Goal: Information Seeking & Learning: Check status

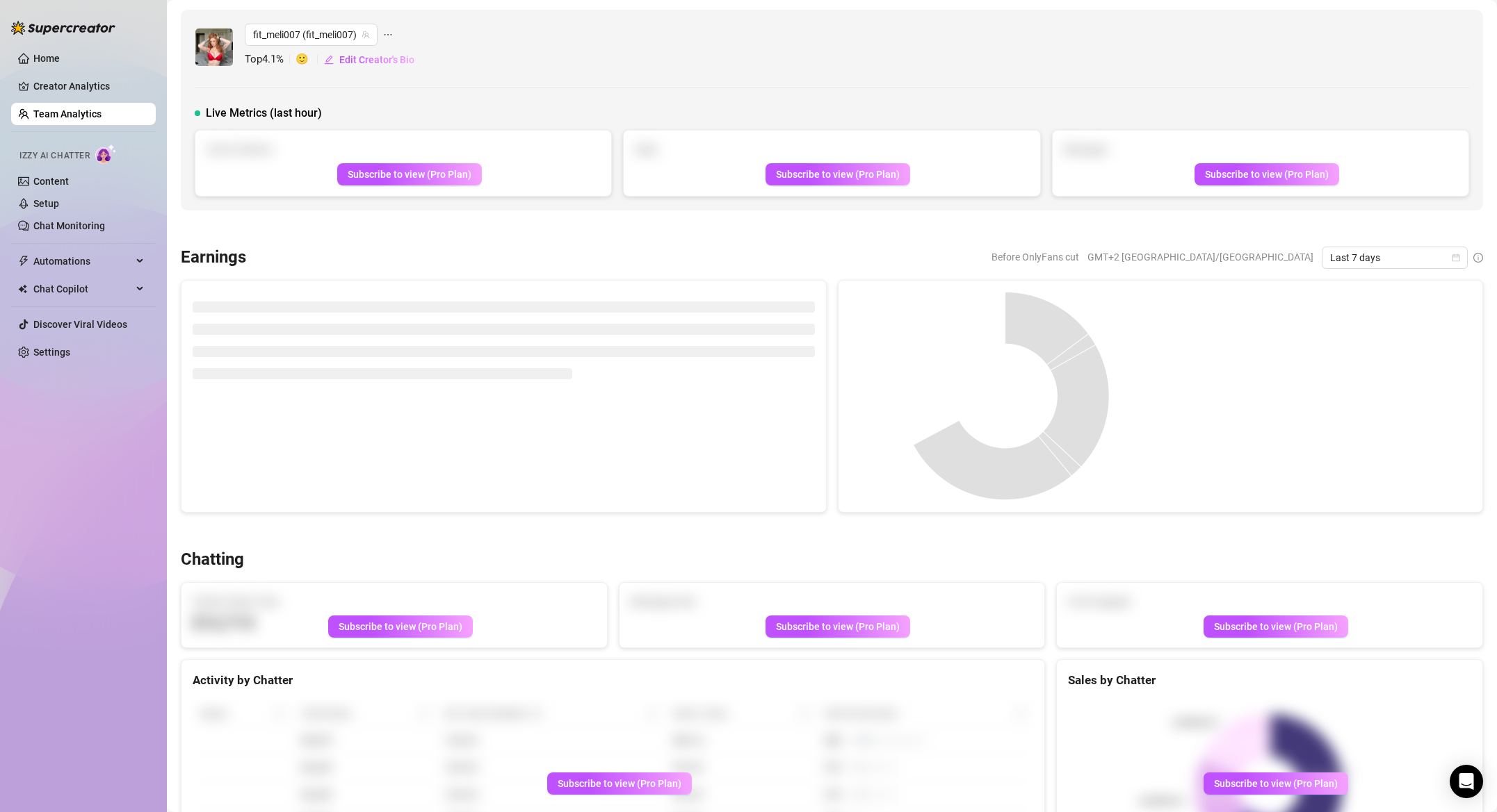
click at [80, 92] on link "Creator Analytics" at bounding box center [89, 86] width 111 height 23
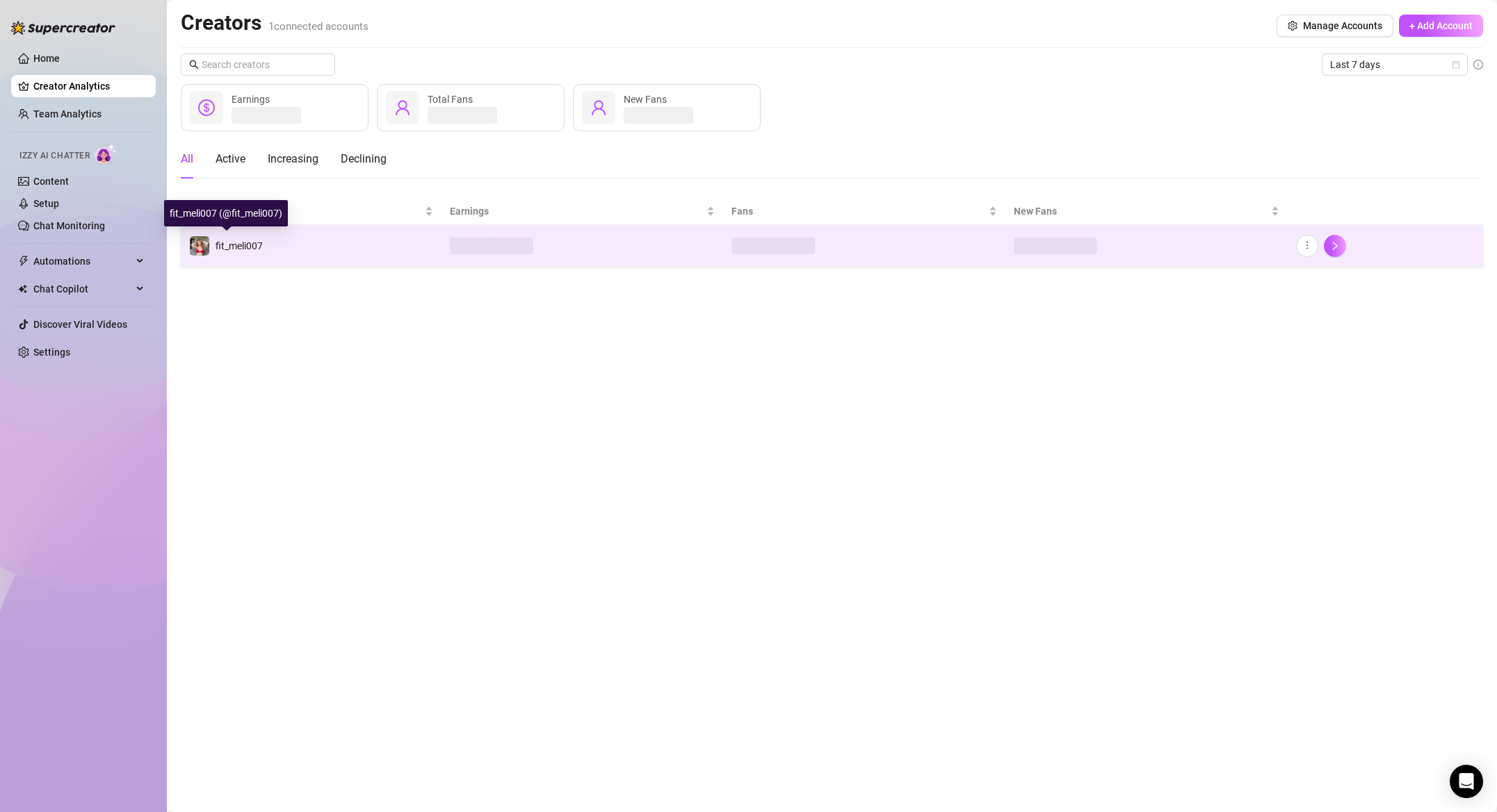
click at [258, 244] on span "fit_meli007" at bounding box center [239, 246] width 47 height 11
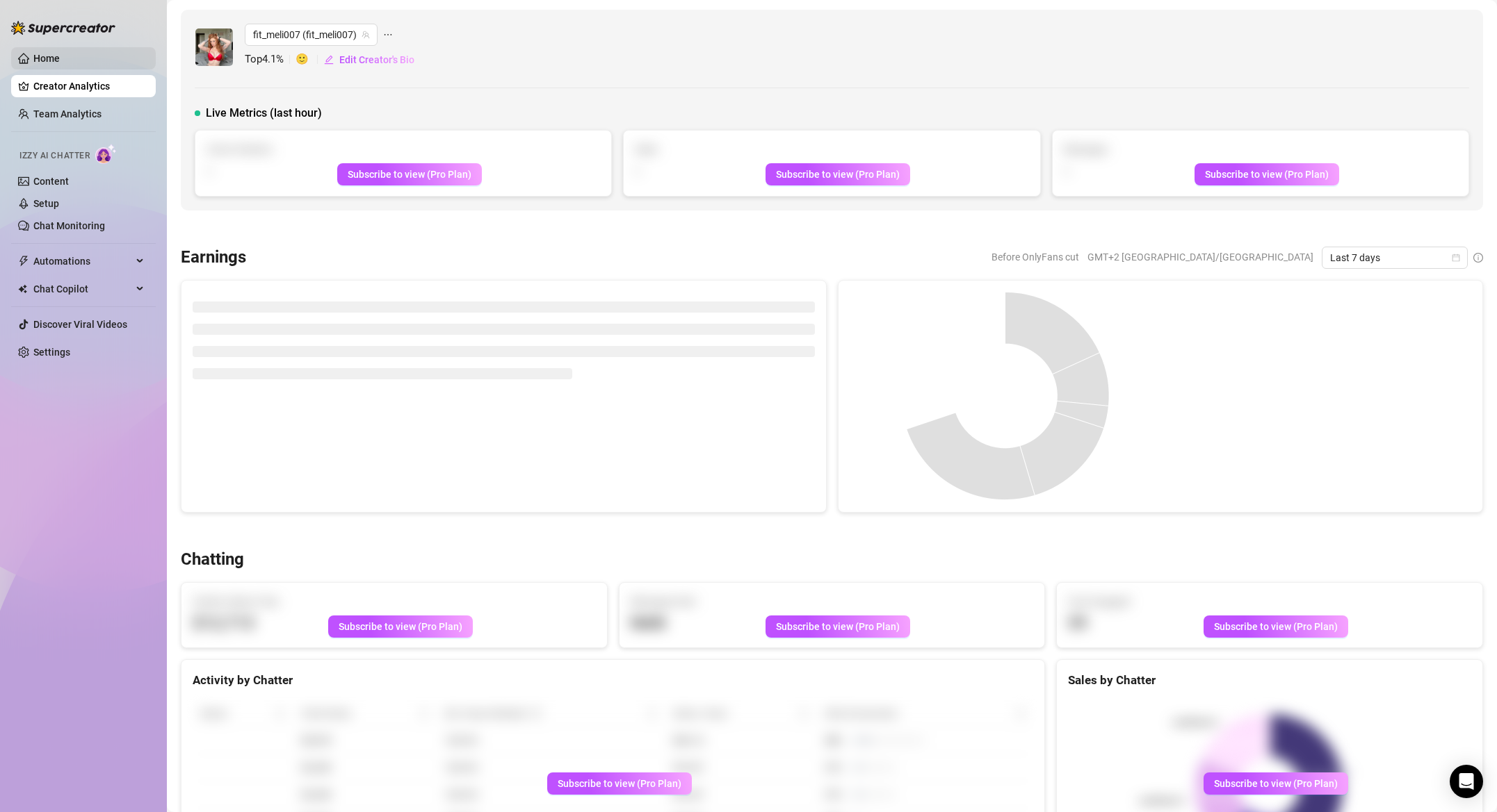
click at [40, 54] on link "Home" at bounding box center [46, 59] width 26 height 11
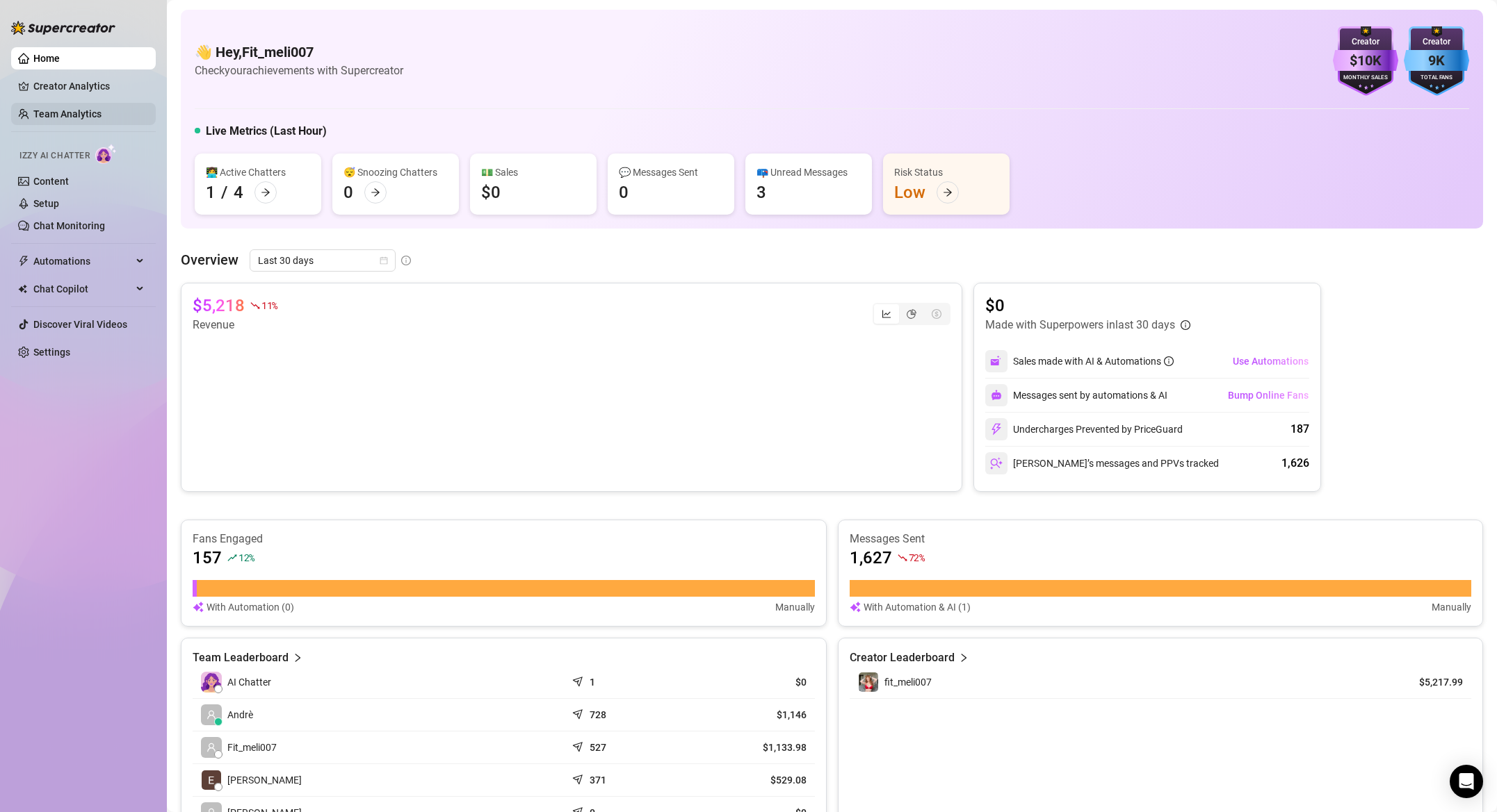
click at [63, 113] on link "Team Analytics" at bounding box center [67, 114] width 68 height 11
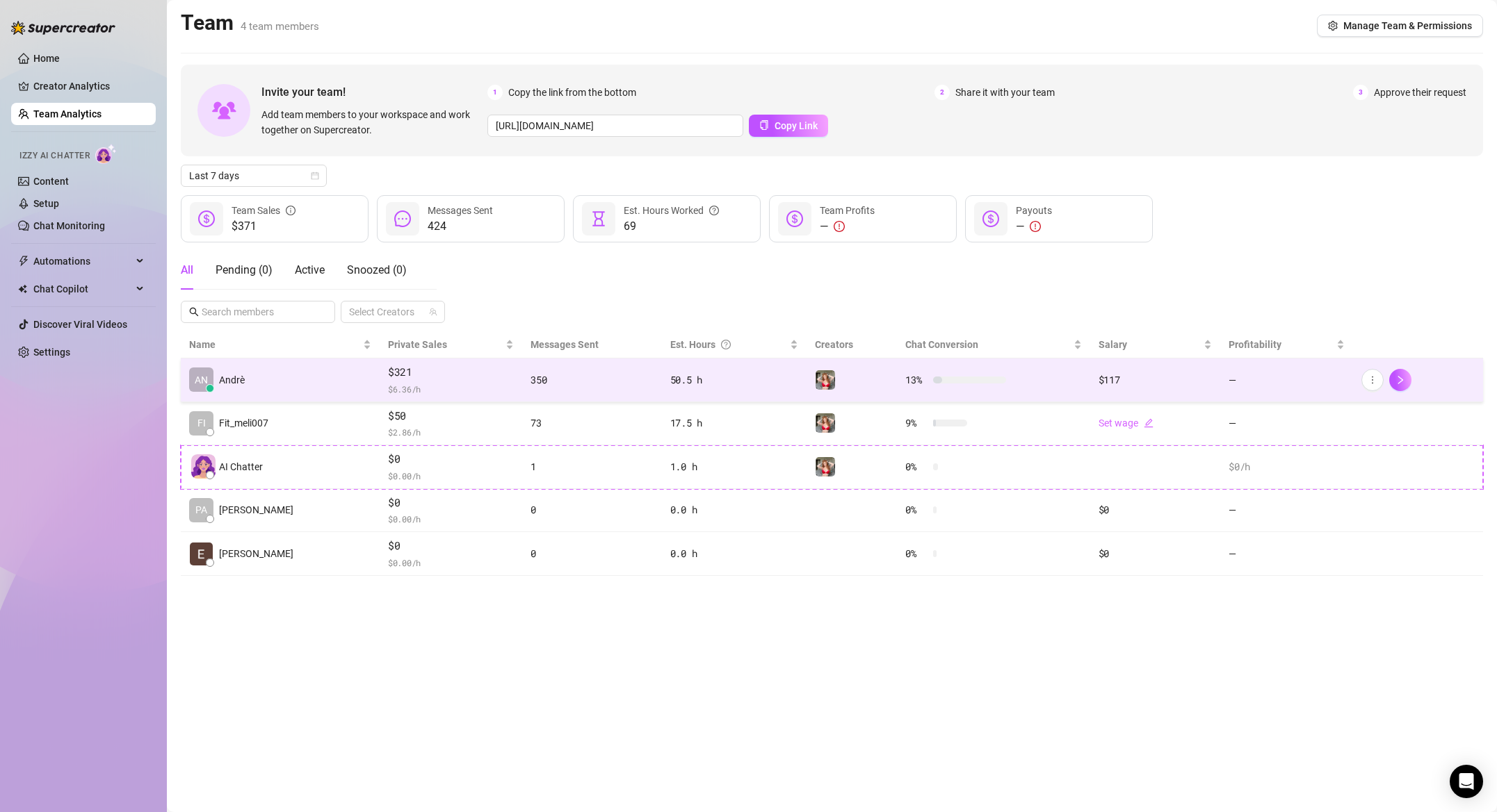
click at [442, 375] on span "$321" at bounding box center [451, 373] width 126 height 17
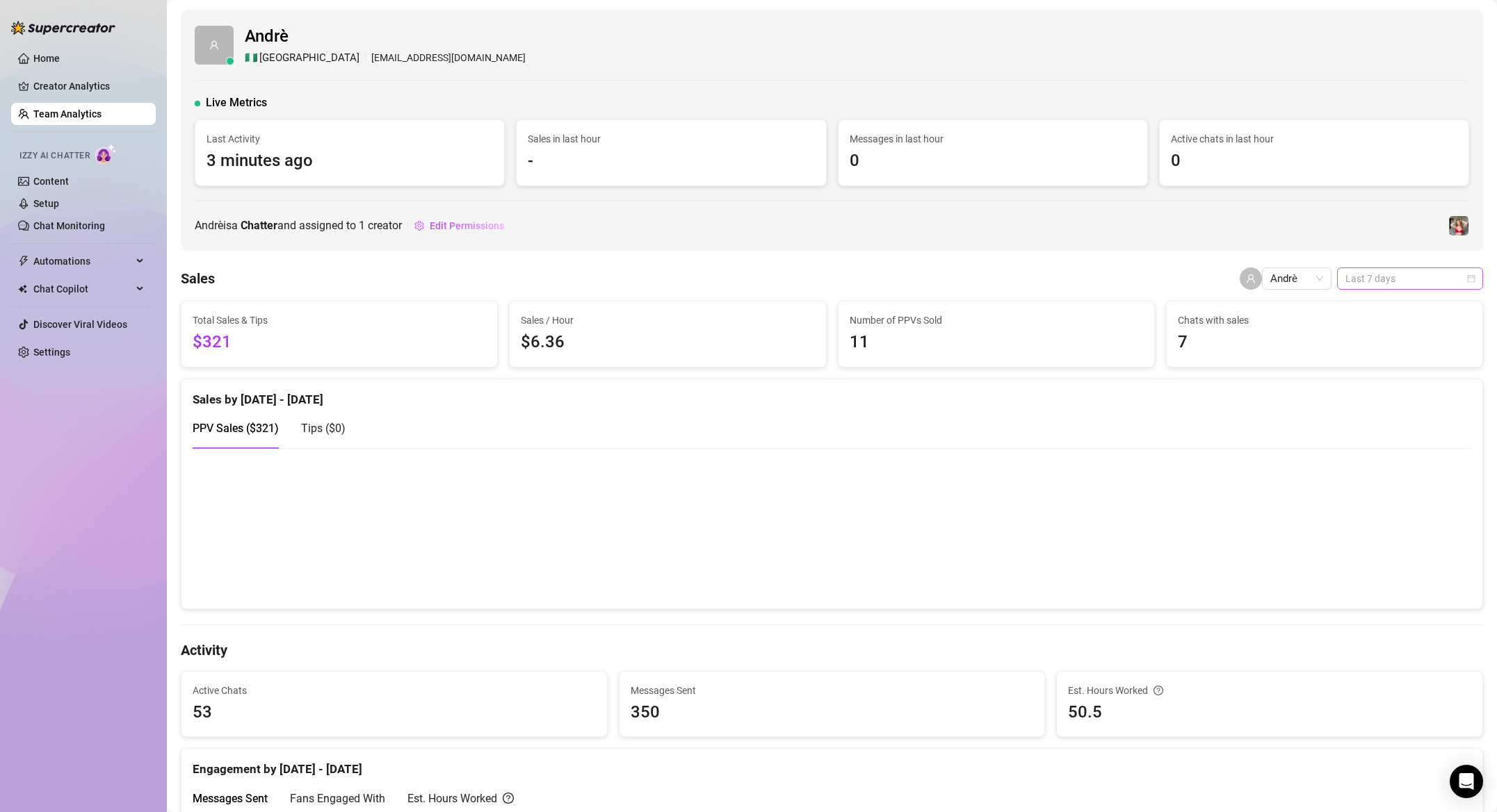
click at [1384, 278] on span "Last 7 days" at bounding box center [1409, 279] width 129 height 21
click at [1363, 388] on div "Custom date" at bounding box center [1409, 396] width 124 height 15
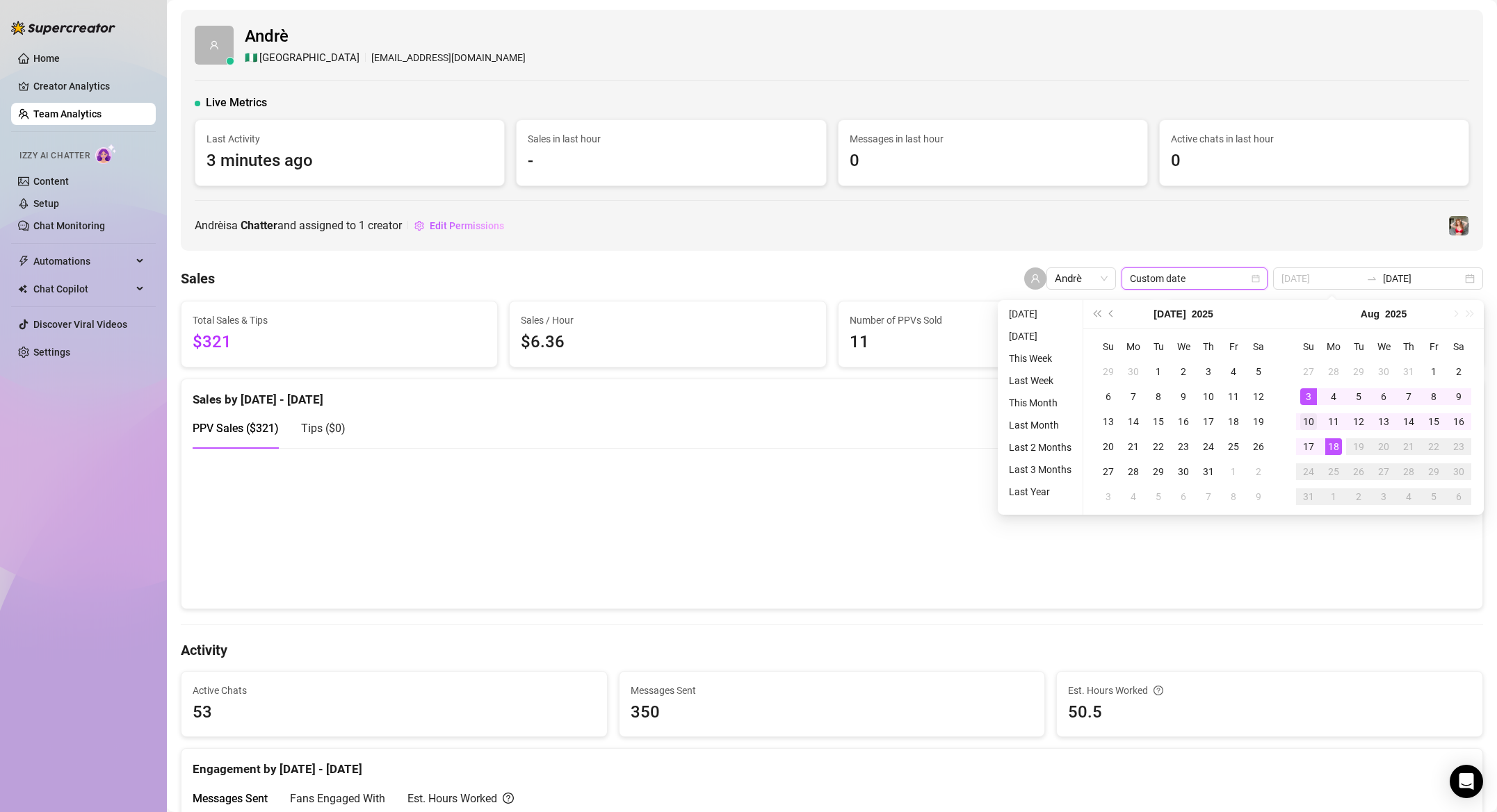
type input "[DATE]"
click at [1301, 414] on div "10" at bounding box center [1308, 422] width 17 height 17
type input "[DATE]"
click at [1464, 422] on div "16" at bounding box center [1458, 422] width 17 height 17
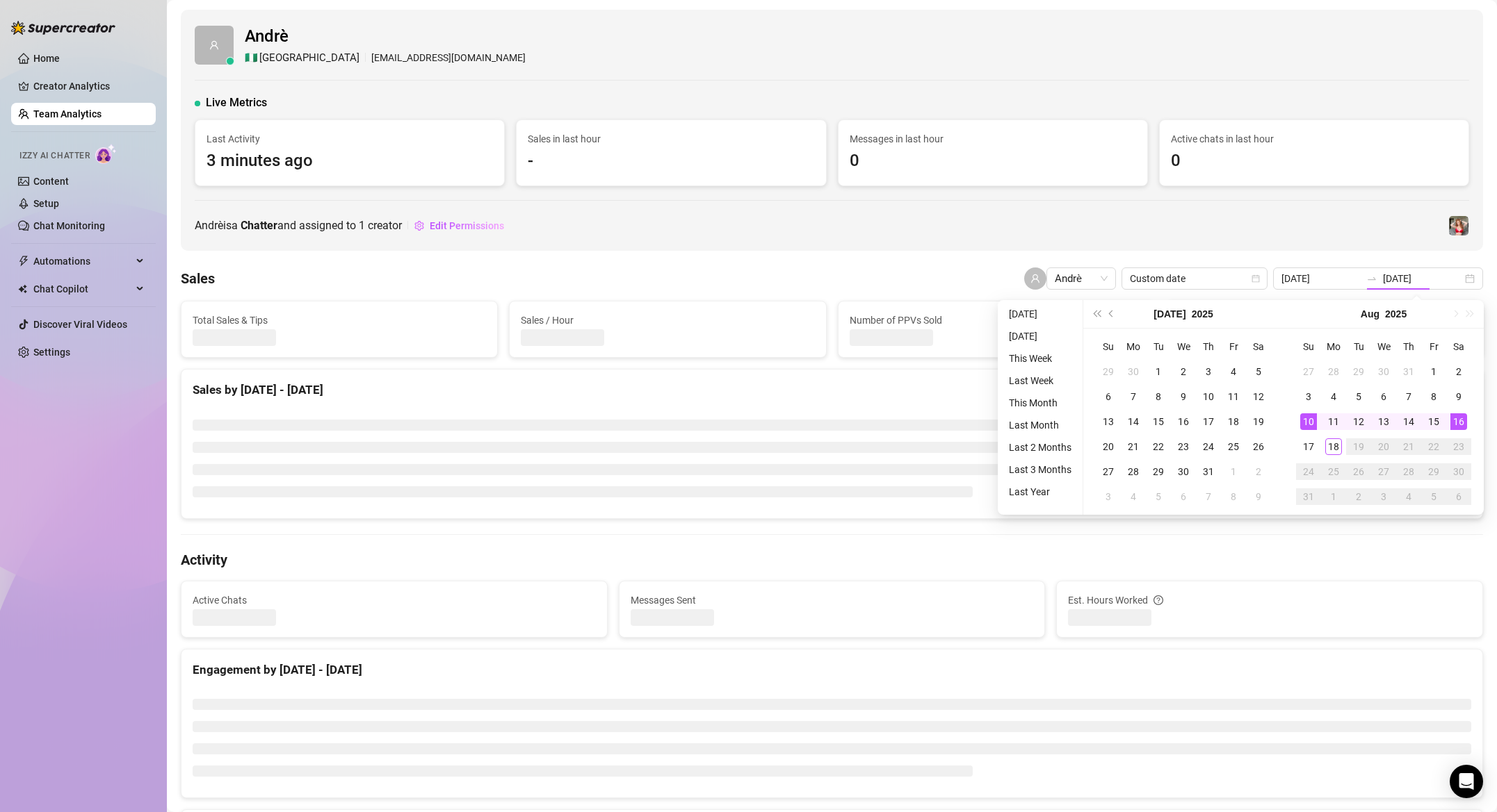
type input "[DATE]"
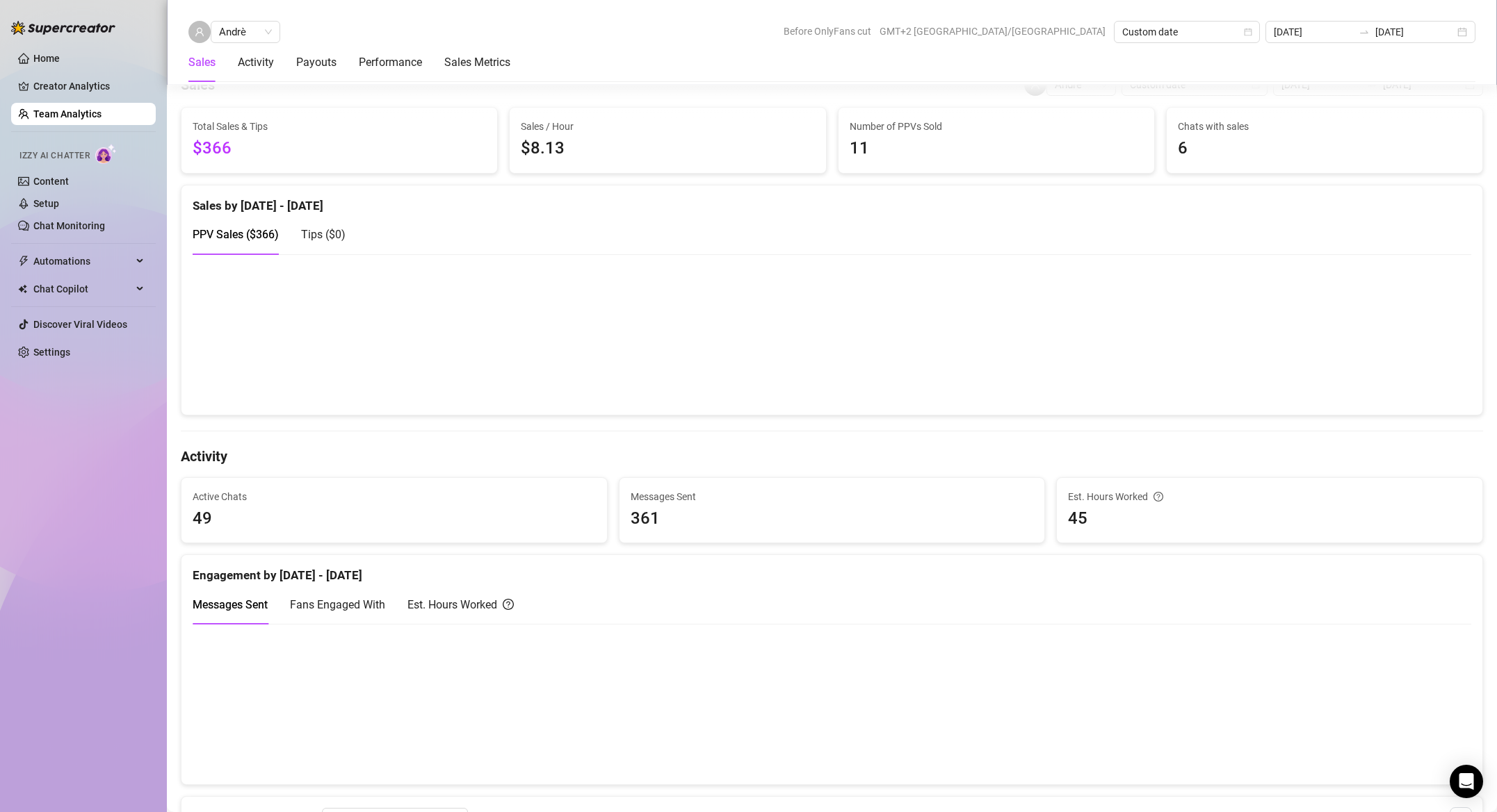
scroll to position [238, 0]
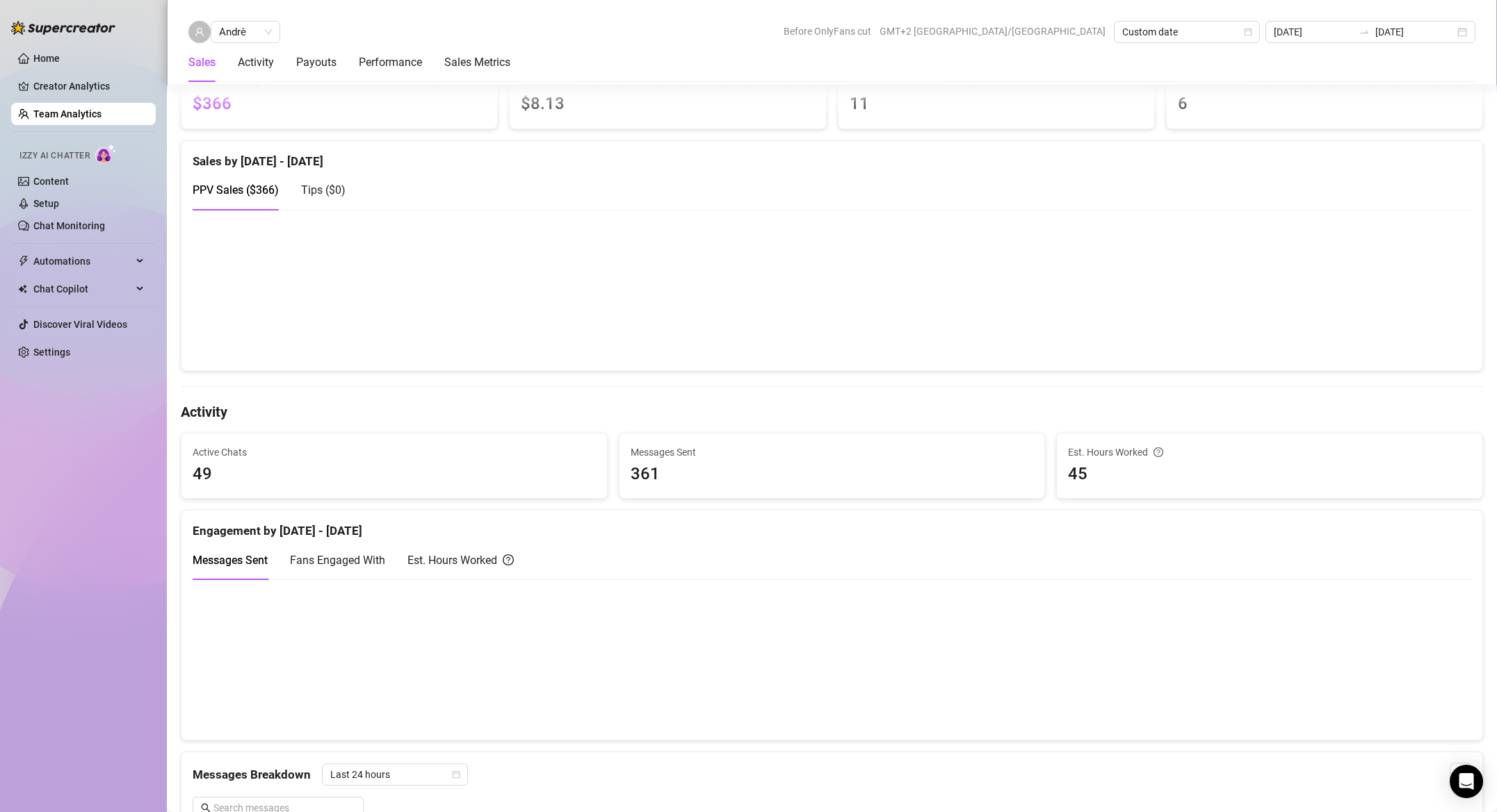
click at [458, 558] on div "Est. Hours Worked" at bounding box center [460, 560] width 107 height 17
click at [60, 63] on link "Home" at bounding box center [46, 59] width 26 height 11
